Goal: Information Seeking & Learning: Find specific fact

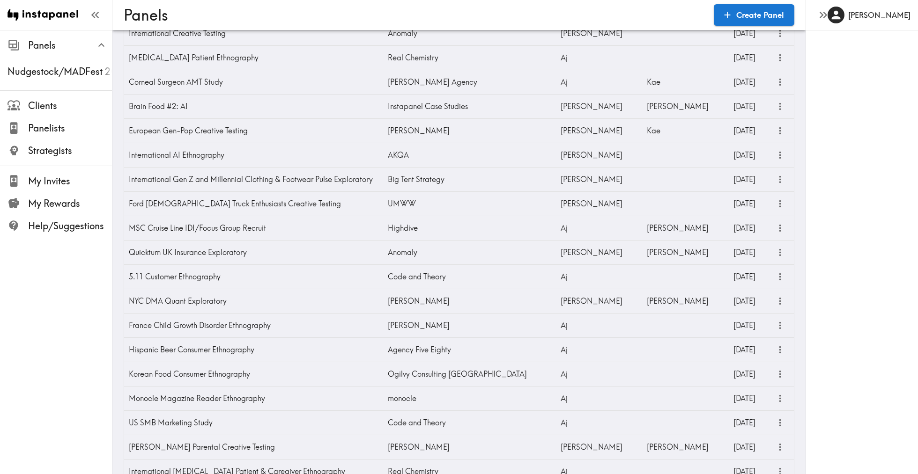
scroll to position [2938, 0]
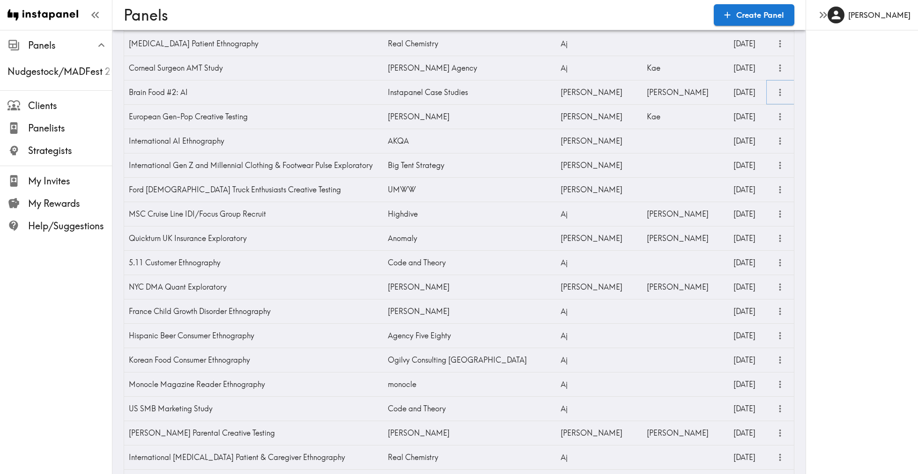
click at [780, 92] on icon "more" at bounding box center [779, 92] width 11 height 11
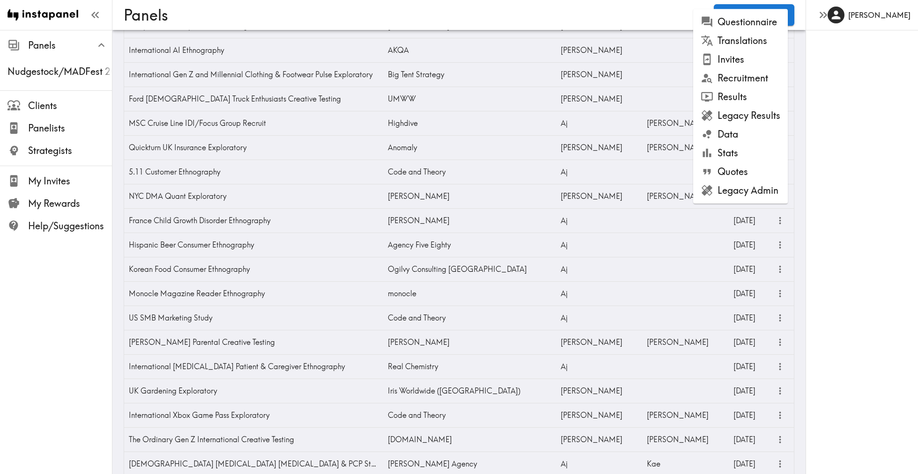
scroll to position [3040, 0]
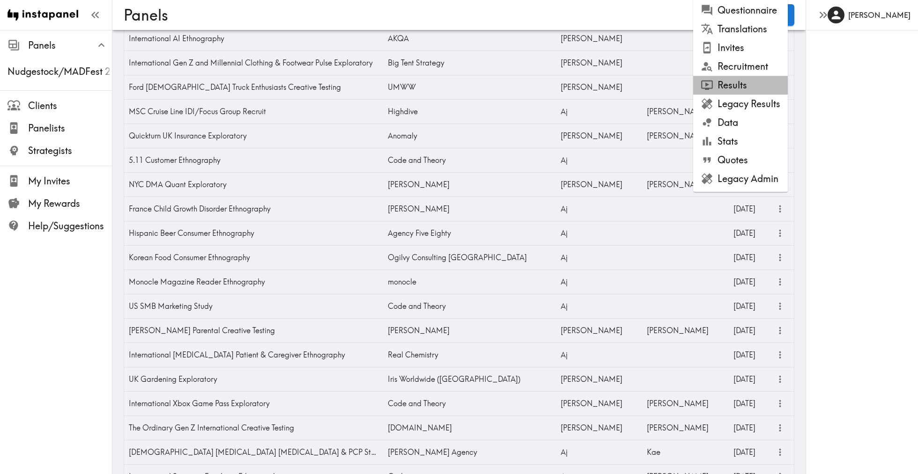
click at [723, 90] on li "Results" at bounding box center [740, 85] width 95 height 19
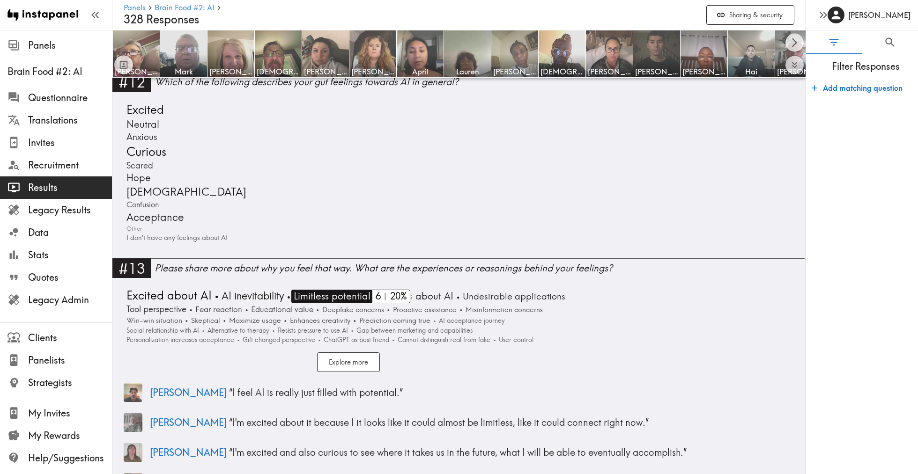
scroll to position [2449, 0]
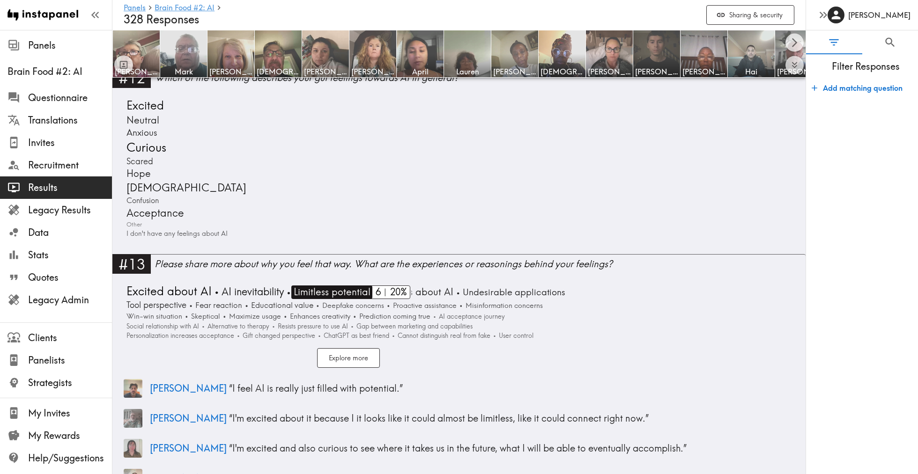
click at [334, 286] on span "Limitless potential" at bounding box center [330, 293] width 79 height 14
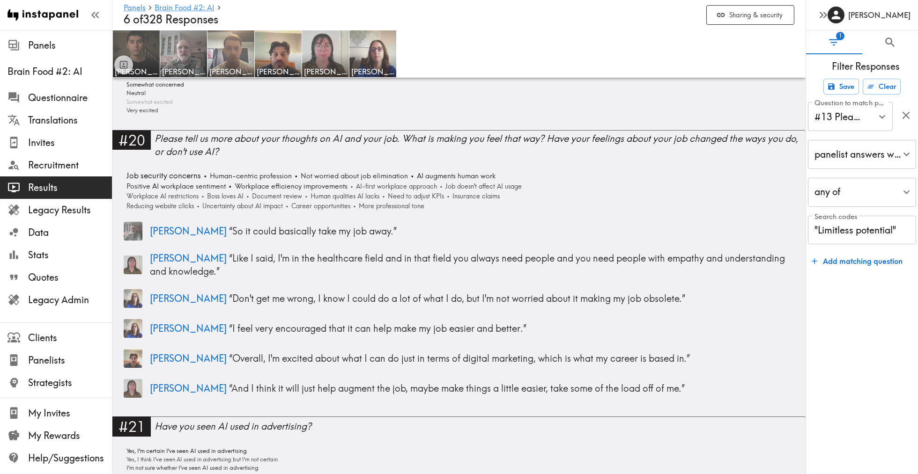
scroll to position [3335, 0]
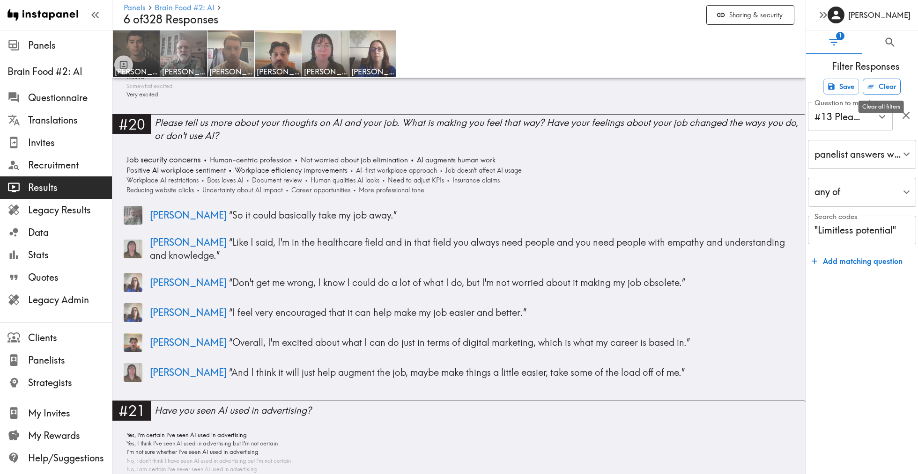
click at [887, 83] on button "Clear" at bounding box center [881, 87] width 38 height 16
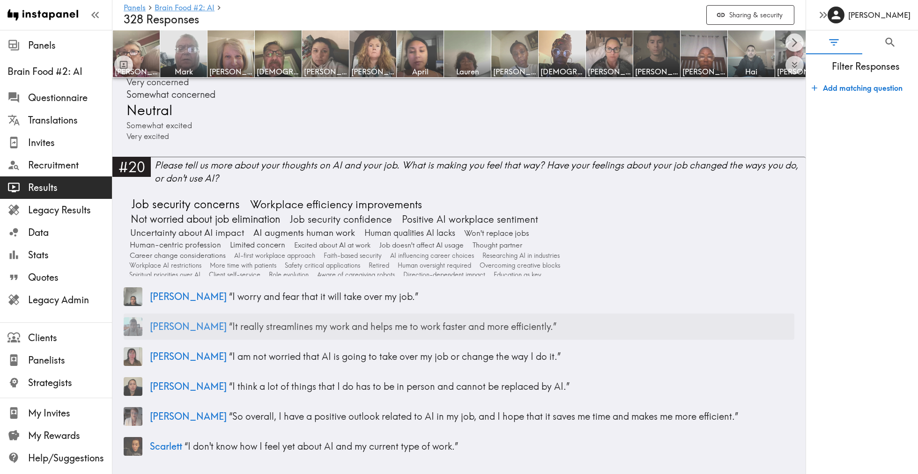
scroll to position [4203, 0]
